Goal: Task Accomplishment & Management: Complete application form

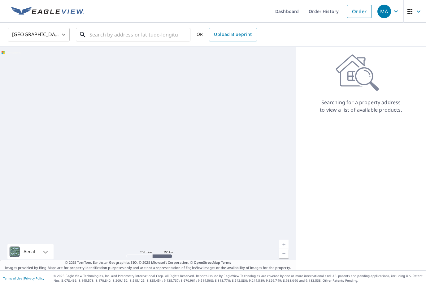
click at [141, 37] on input "text" at bounding box center [134, 34] width 88 height 17
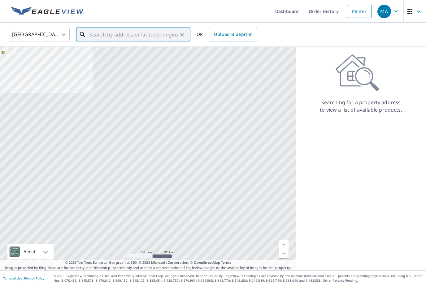
click at [151, 32] on input "text" at bounding box center [134, 34] width 88 height 17
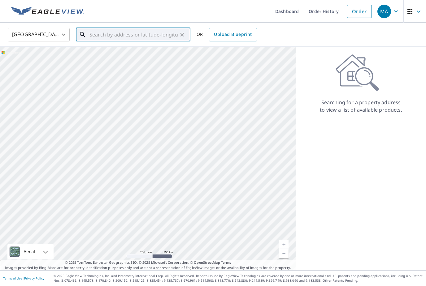
paste input "[STREET_ADDRESS][PERSON_NAME][PERSON_NAME]"
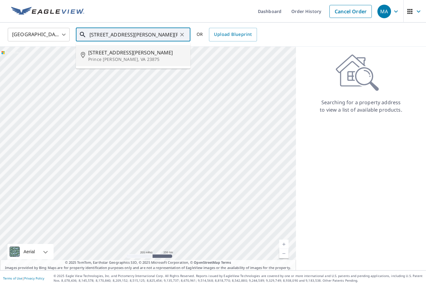
click at [147, 57] on p "Prince [PERSON_NAME], VA 23875" at bounding box center [136, 59] width 97 height 6
type input "[STREET_ADDRESS][PERSON_NAME][PERSON_NAME]"
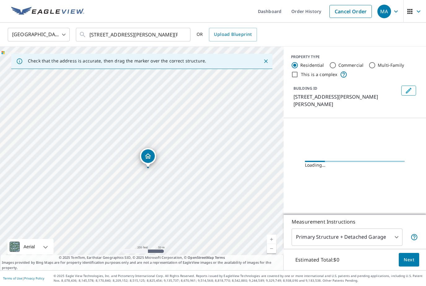
scroll to position [20, 0]
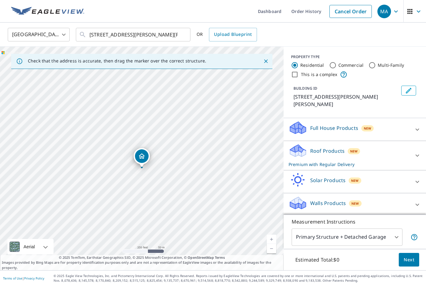
click at [410, 261] on span "Next" at bounding box center [409, 260] width 11 height 8
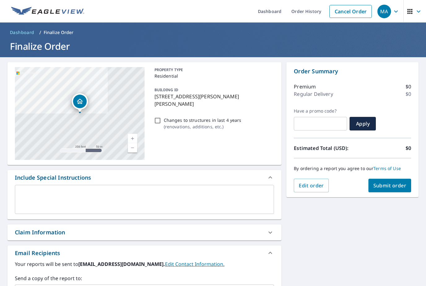
click at [397, 179] on button "Submit order" at bounding box center [390, 186] width 43 height 14
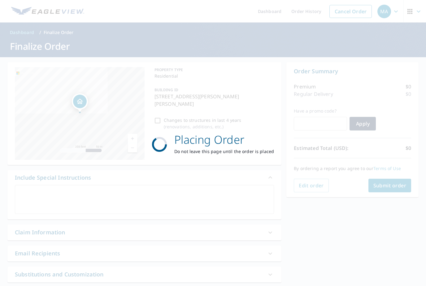
checkbox input "true"
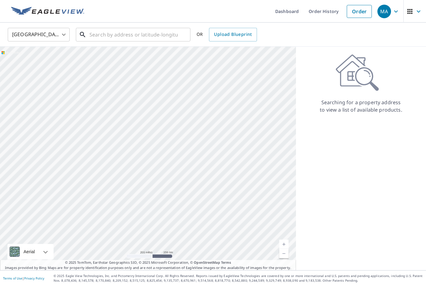
click at [148, 30] on input "text" at bounding box center [134, 34] width 88 height 17
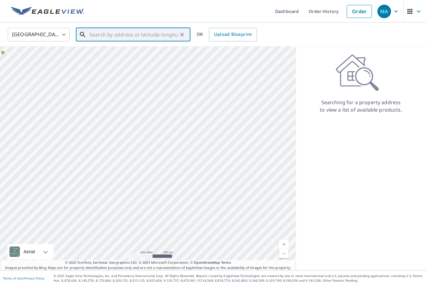
click at [151, 29] on input "text" at bounding box center [134, 34] width 88 height 17
paste input "1424 Darley Row"
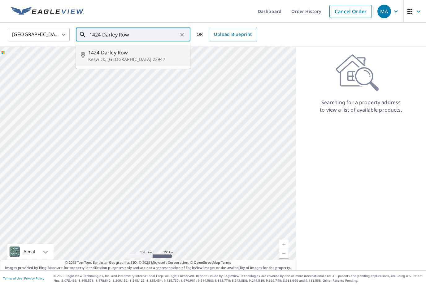
click at [130, 57] on p "Keswick, VA 22947" at bounding box center [136, 59] width 97 height 6
type input "1424 Darley Row Keswick, VA 22947"
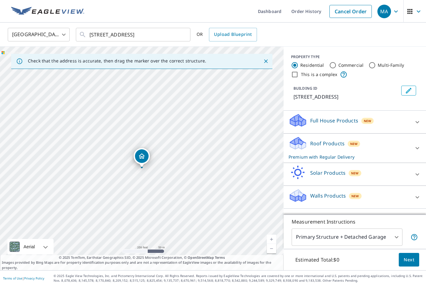
click at [409, 264] on span "Next" at bounding box center [409, 260] width 11 height 8
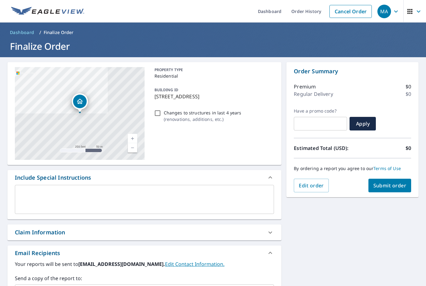
click at [393, 184] on span "Submit order" at bounding box center [390, 185] width 33 height 7
checkbox input "true"
